Goal: Task Accomplishment & Management: Manage account settings

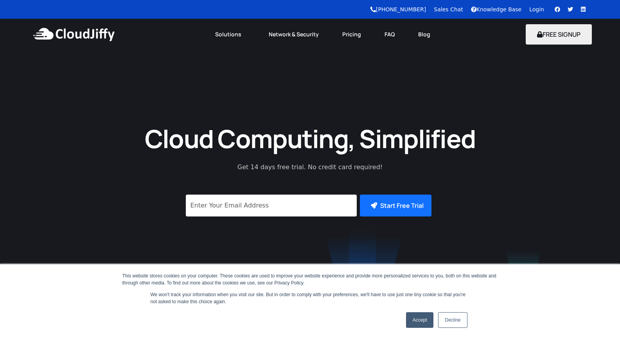
click at [535, 9] on link "Login" at bounding box center [536, 9] width 15 height 6
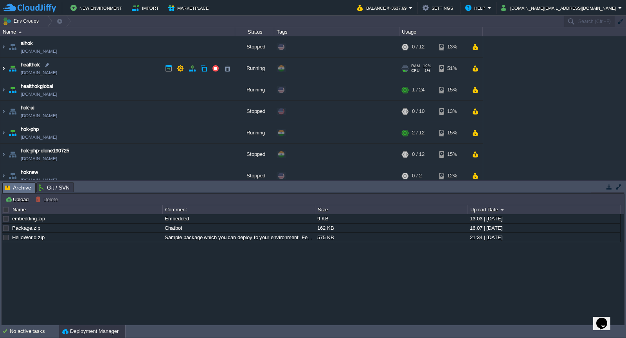
click at [2, 69] on img at bounding box center [3, 68] width 6 height 21
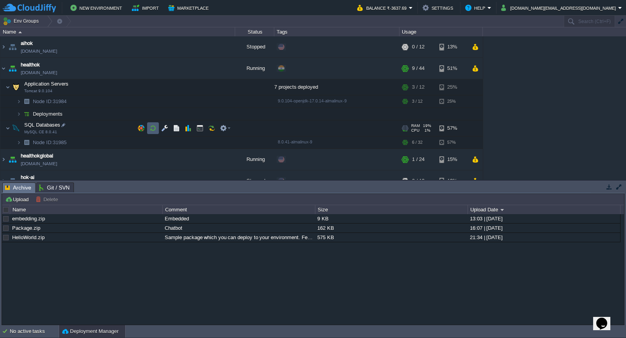
click at [152, 133] on td at bounding box center [153, 128] width 12 height 12
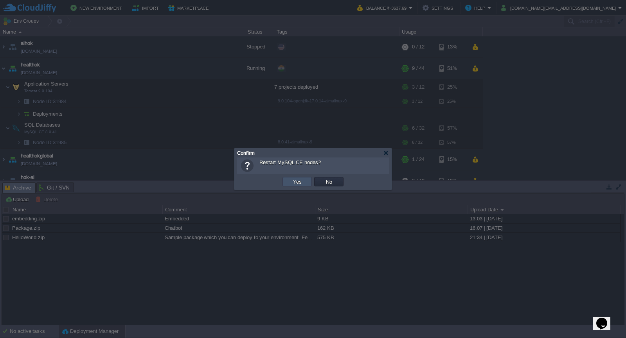
click at [298, 183] on button "Yes" at bounding box center [296, 181] width 13 height 7
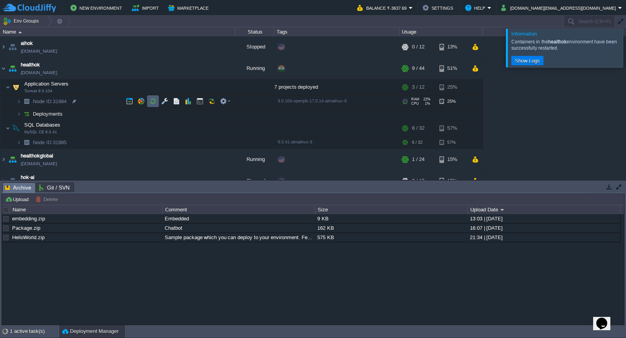
click at [152, 100] on button "button" at bounding box center [152, 101] width 7 height 7
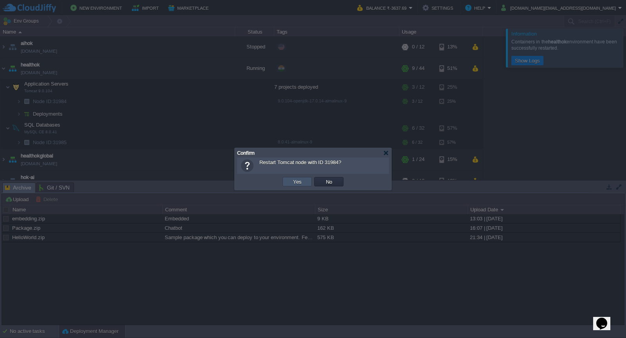
click at [298, 181] on button "Yes" at bounding box center [296, 181] width 13 height 7
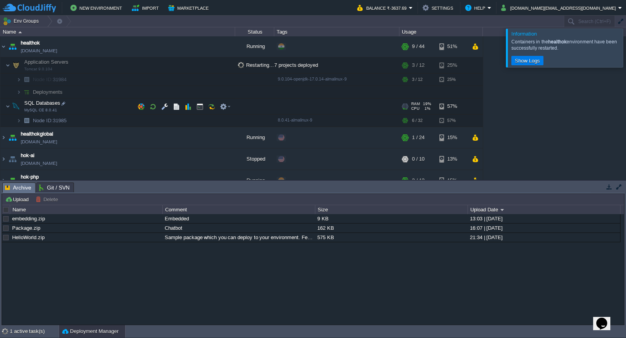
scroll to position [22, 0]
click at [154, 121] on button "button" at bounding box center [152, 120] width 7 height 7
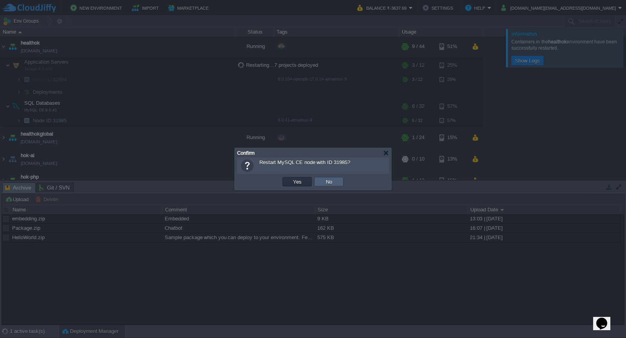
click at [329, 182] on button "No" at bounding box center [328, 181] width 11 height 7
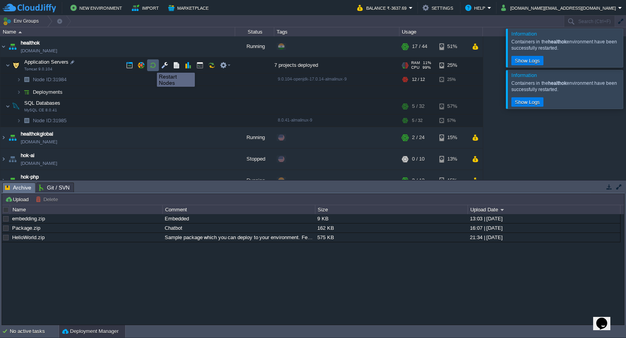
click at [151, 66] on button "button" at bounding box center [152, 65] width 7 height 7
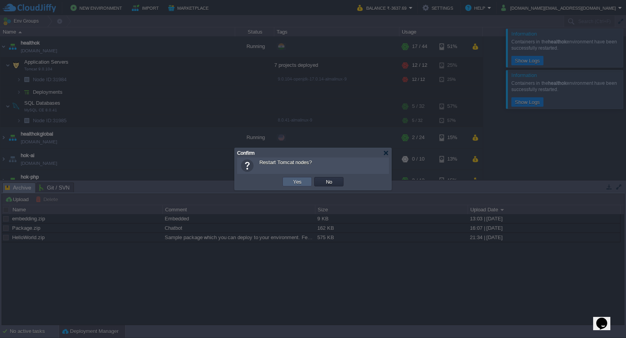
click at [297, 178] on td "Yes" at bounding box center [296, 181] width 29 height 9
